Goal: Task Accomplishment & Management: Use online tool/utility

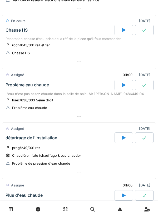
scroll to position [230, 0]
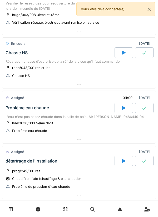
scroll to position [204, 0]
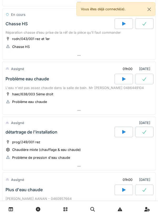
click at [120, 79] on div at bounding box center [123, 79] width 18 height 11
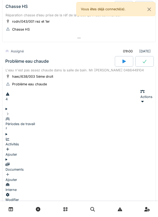
scroll to position [245, 0]
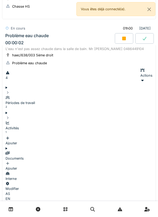
click at [131, 135] on div "Ajouter" at bounding box center [79, 140] width 147 height 10
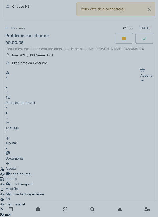
click at [44, 176] on div "Ajouter un transport" at bounding box center [22, 181] width 44 height 10
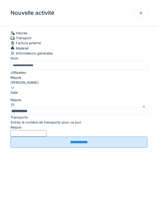
click at [63, 125] on label "Entrez le nombre de transports pour ce jour" at bounding box center [46, 122] width 71 height 5
click at [46, 136] on input "Entrez le nombre de transports pour ce jour" at bounding box center [29, 133] width 36 height 7
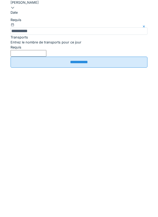
type input "*"
click at [70, 148] on input "**********" at bounding box center [79, 141] width 137 height 11
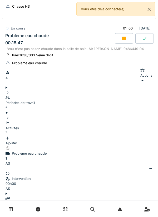
click at [125, 39] on icon at bounding box center [124, 39] width 4 height 4
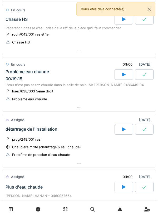
scroll to position [296, 0]
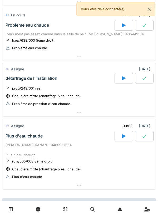
scroll to position [276, 0]
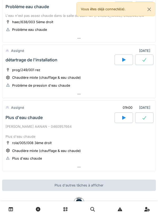
click at [121, 118] on div at bounding box center [123, 117] width 18 height 11
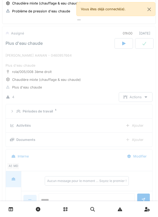
scroll to position [356, 0]
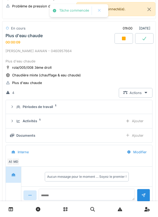
click at [137, 120] on div "Ajouter" at bounding box center [134, 121] width 27 height 10
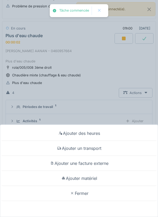
click at [97, 150] on div "Ajouter un transport" at bounding box center [78, 148] width 155 height 15
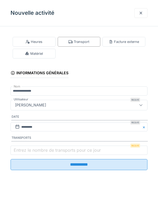
click at [49, 150] on label "Entrez le nombre de transports pour ce jour" at bounding box center [57, 150] width 89 height 6
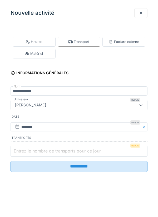
click at [49, 150] on input "Entrez le nombre de transports pour ce jour" at bounding box center [79, 150] width 137 height 11
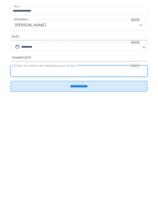
click at [84, 156] on input "*" at bounding box center [79, 150] width 137 height 11
type input "*"
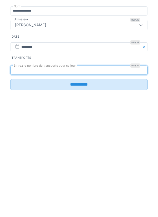
click at [104, 170] on input "**********" at bounding box center [79, 164] width 137 height 11
